Goal: Transaction & Acquisition: Purchase product/service

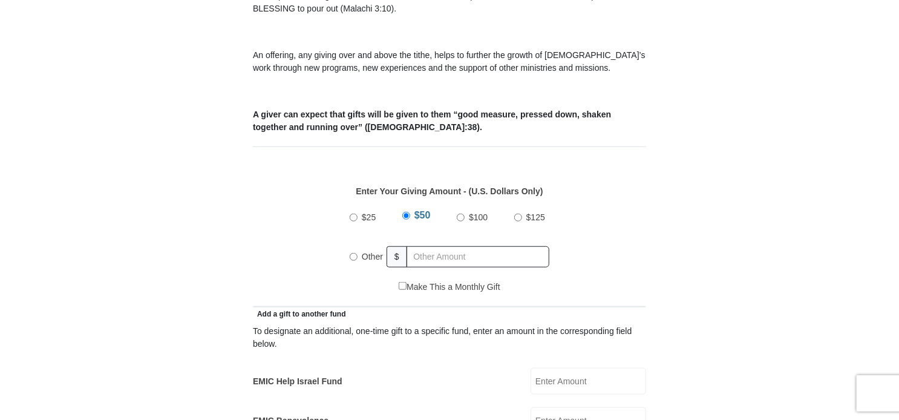
scroll to position [423, 0]
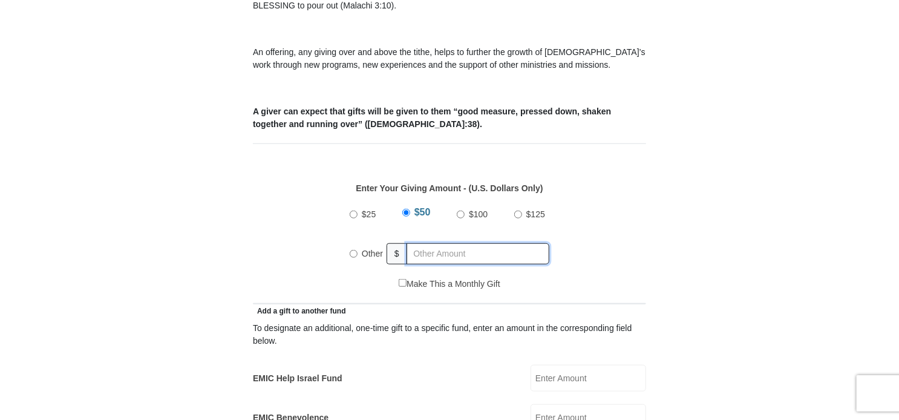
radio input "true"
click at [421, 243] on input "text" at bounding box center [480, 253] width 138 height 21
type input "130.00"
type input "Patricia"
type input "Henriott-Herrington"
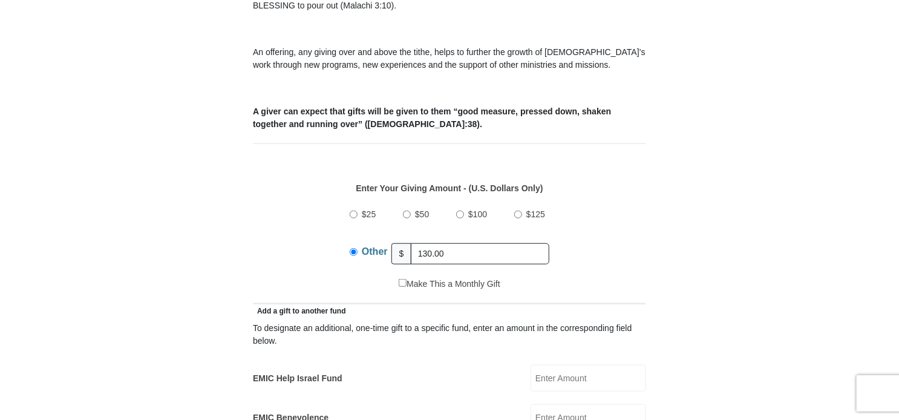
type input "pattyart@cox.net"
type input "1866 OAK ST"
type input "Baton Rouge"
select select "LA"
type input "70815"
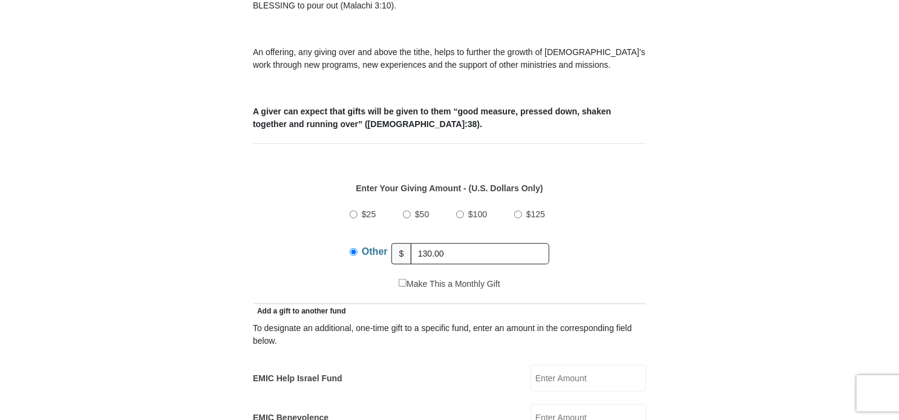
type input "2257735218"
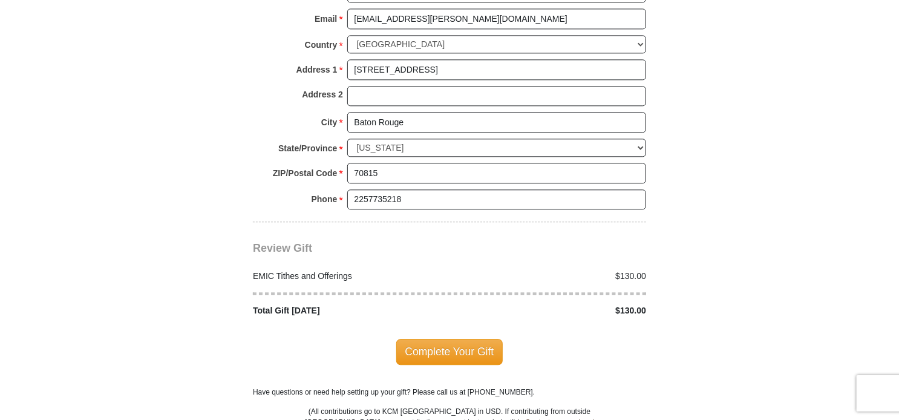
scroll to position [1391, 0]
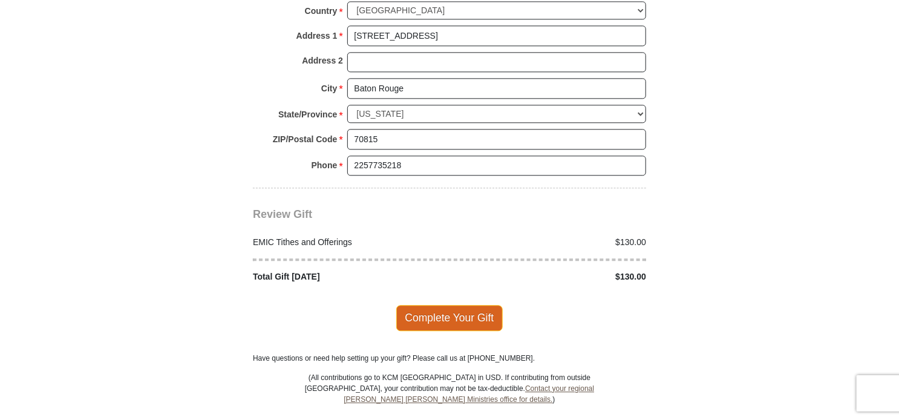
click at [434, 305] on span "Complete Your Gift" at bounding box center [449, 317] width 107 height 25
